Goal: Task Accomplishment & Management: Manage account settings

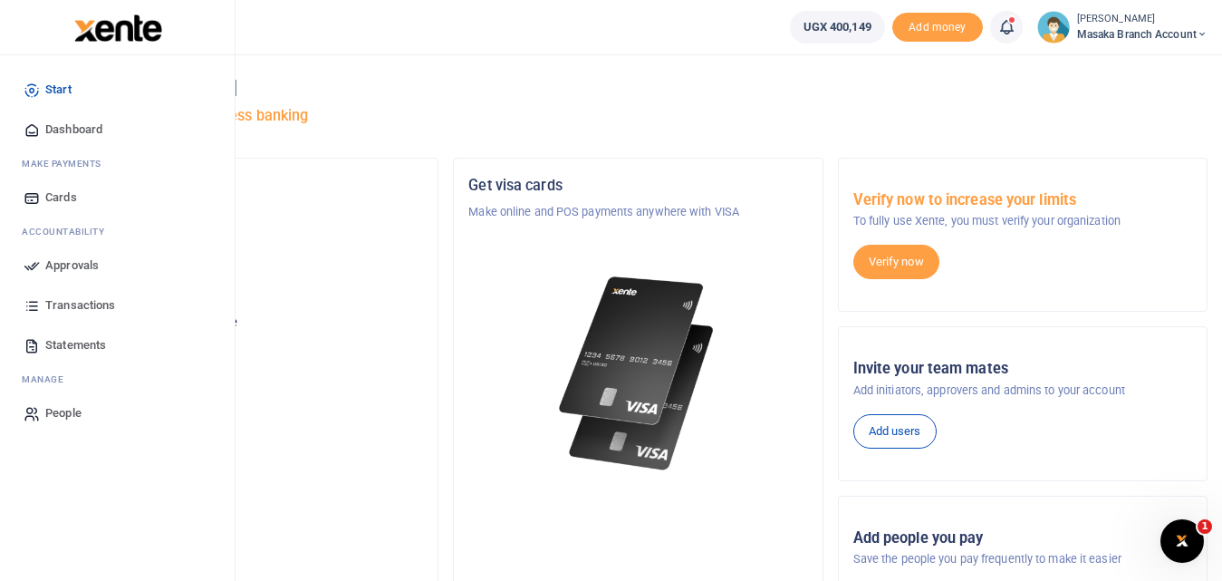
click at [31, 263] on icon at bounding box center [32, 265] width 16 height 16
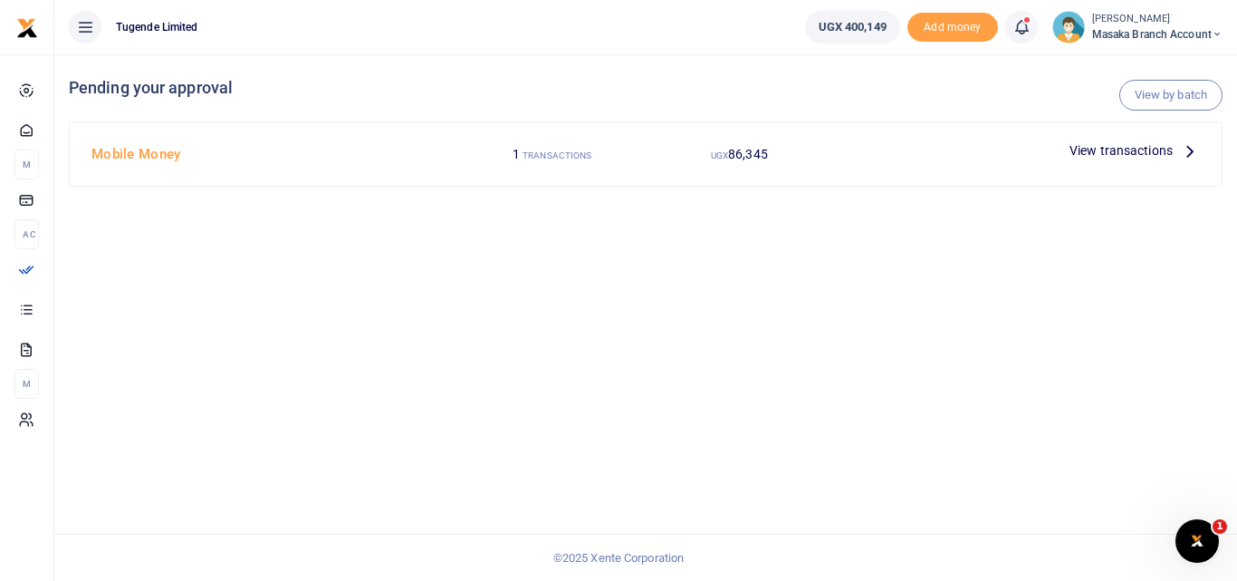
click at [1123, 142] on span "View transactions" at bounding box center [1121, 150] width 103 height 20
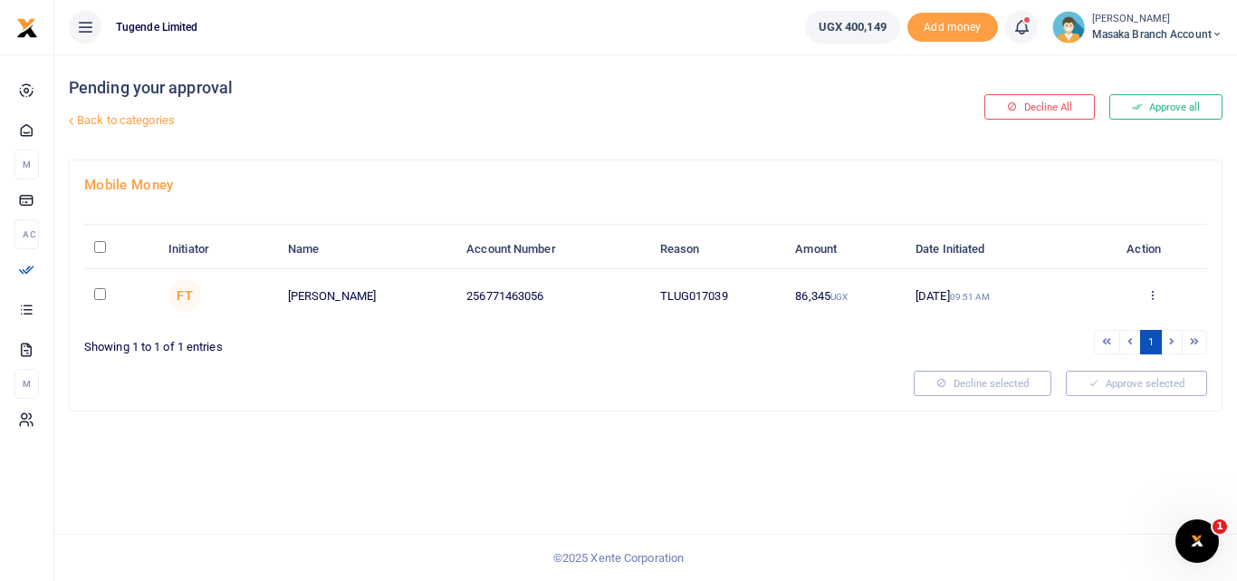
click at [100, 296] on input "checkbox" at bounding box center [100, 294] width 12 height 12
checkbox input "true"
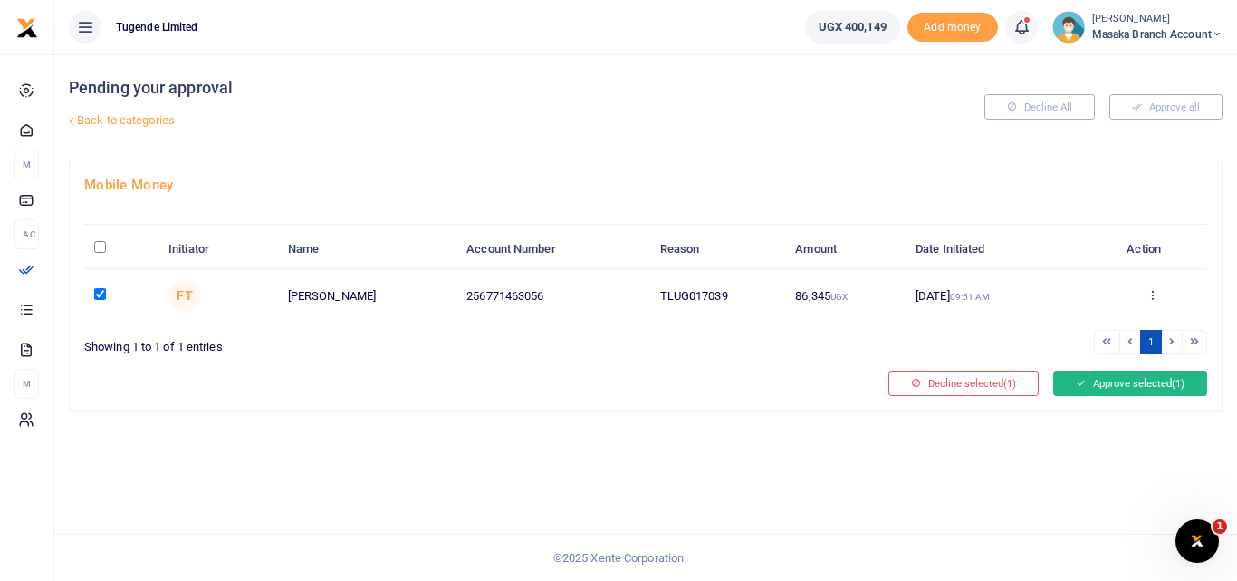
click at [1129, 383] on button "Approve selected (1)" at bounding box center [1131, 382] width 154 height 25
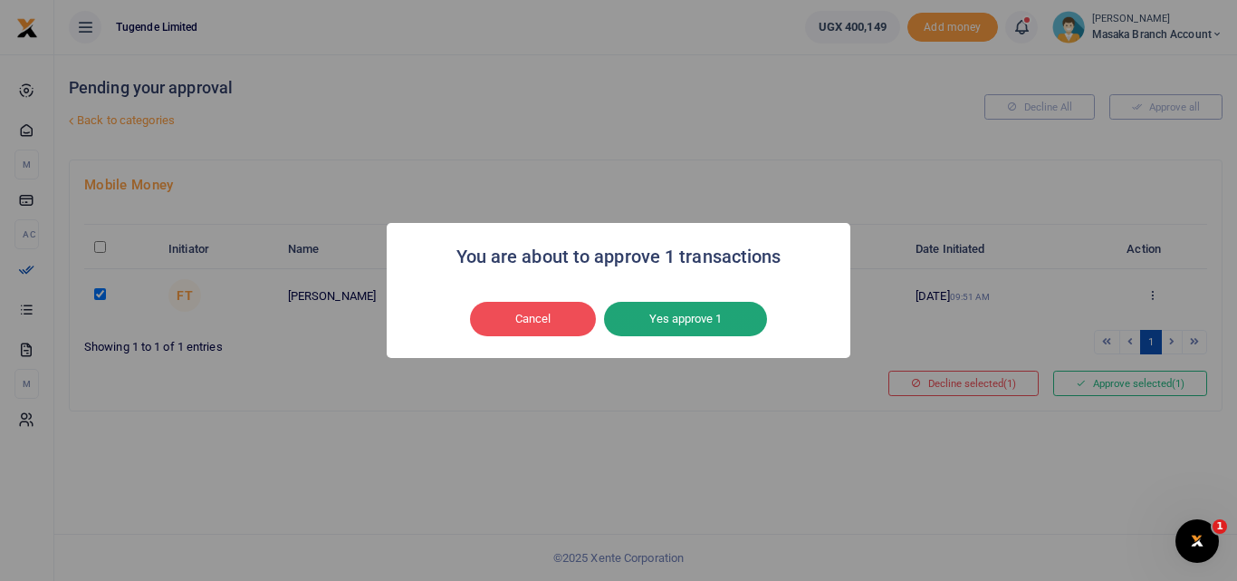
click at [714, 315] on button "Yes approve 1" at bounding box center [685, 319] width 163 height 34
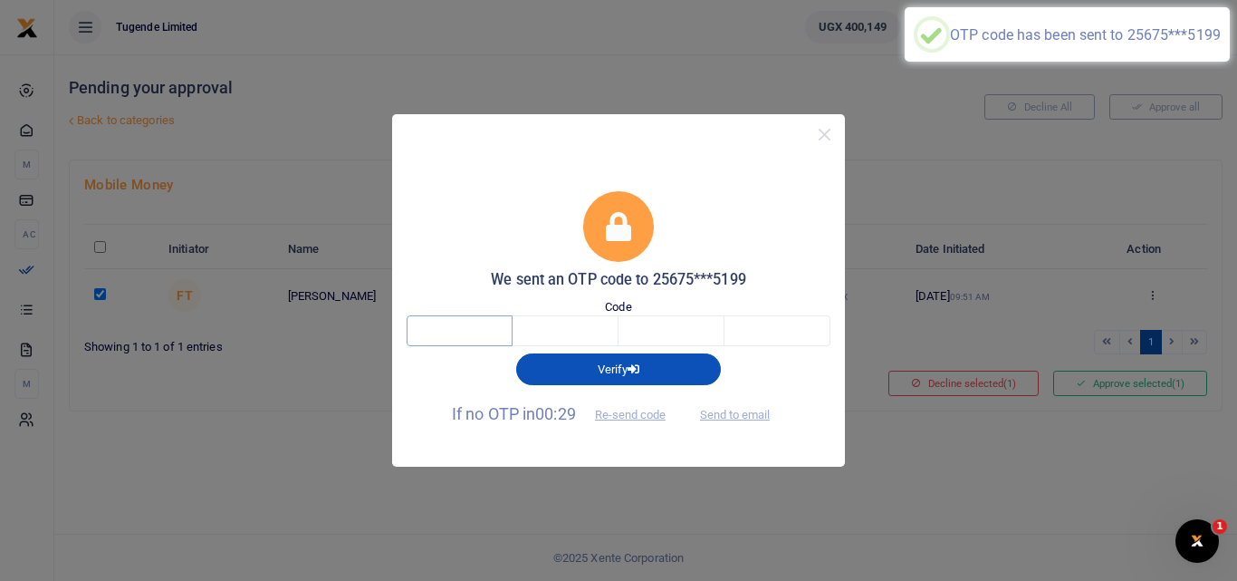
click at [454, 336] on input "text" at bounding box center [460, 330] width 106 height 31
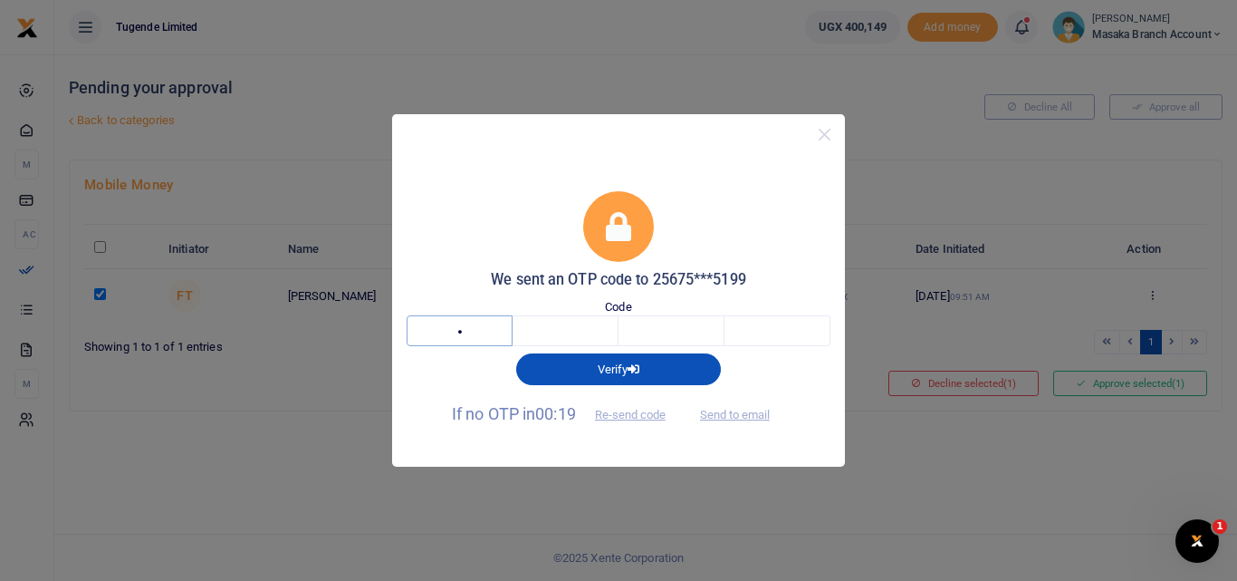
type input "2"
type input "9"
type input "7"
type input "8"
